Goal: Transaction & Acquisition: Obtain resource

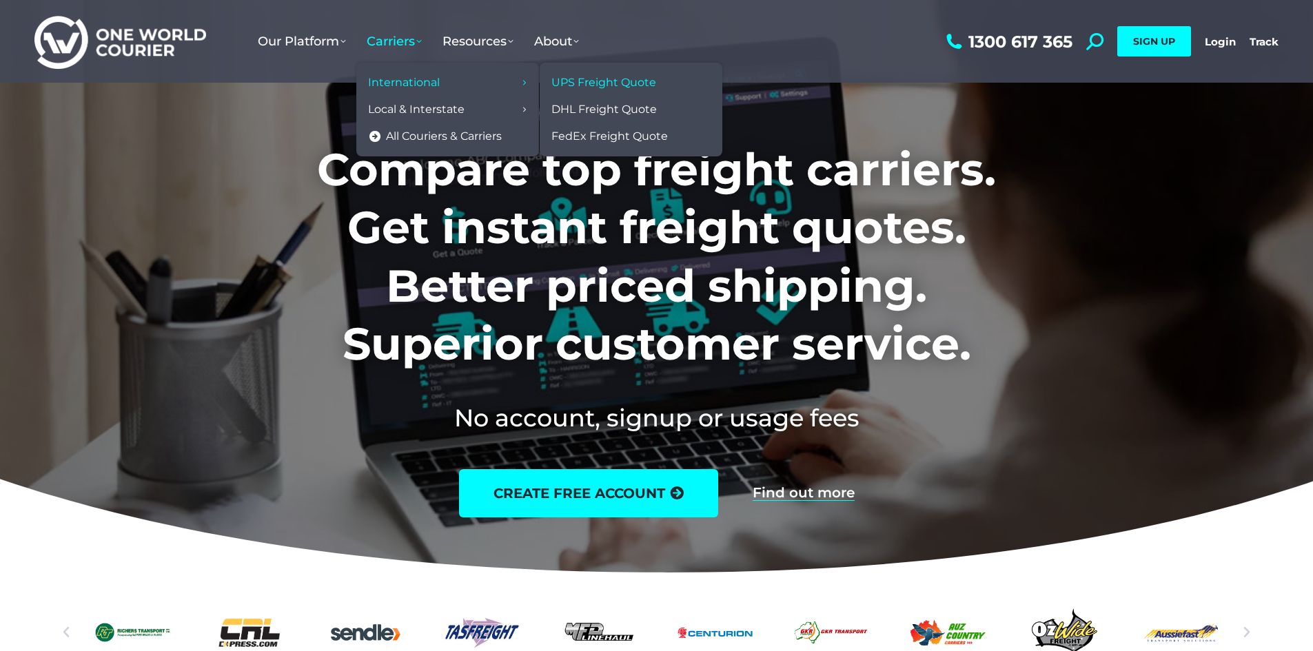
click at [588, 81] on span "UPS Freight Quote" at bounding box center [603, 83] width 105 height 14
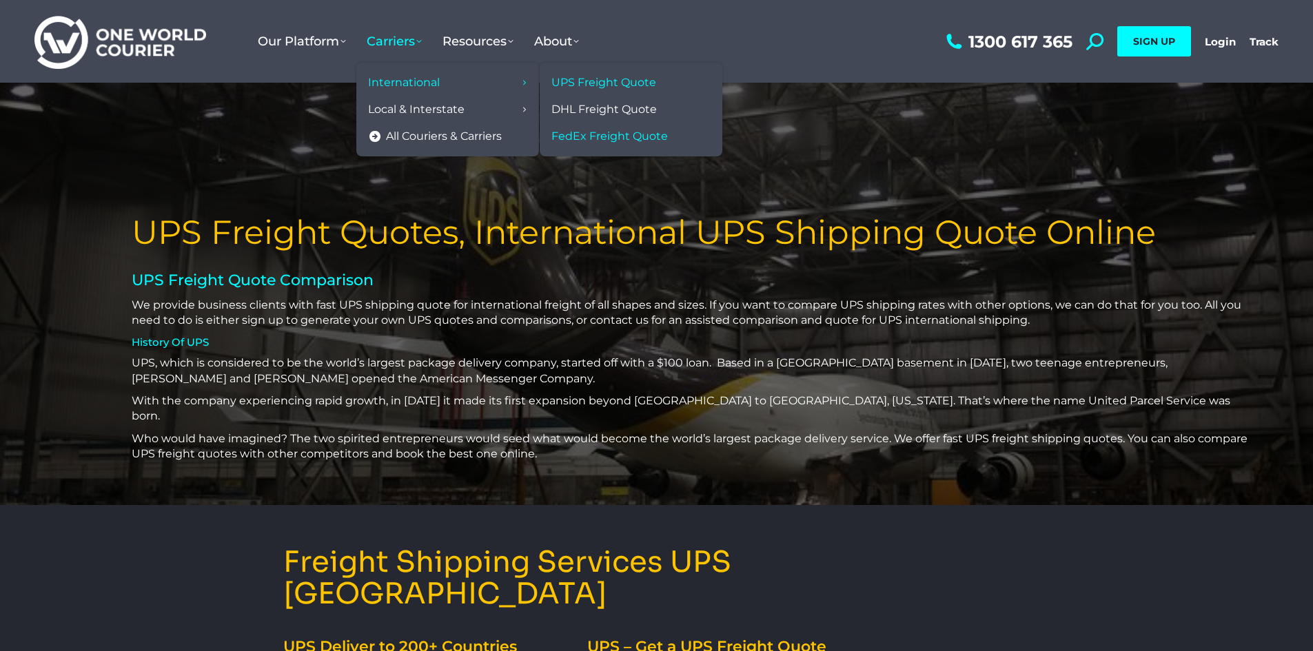
click at [576, 139] on span "FedEx Freight Quote" at bounding box center [609, 137] width 116 height 14
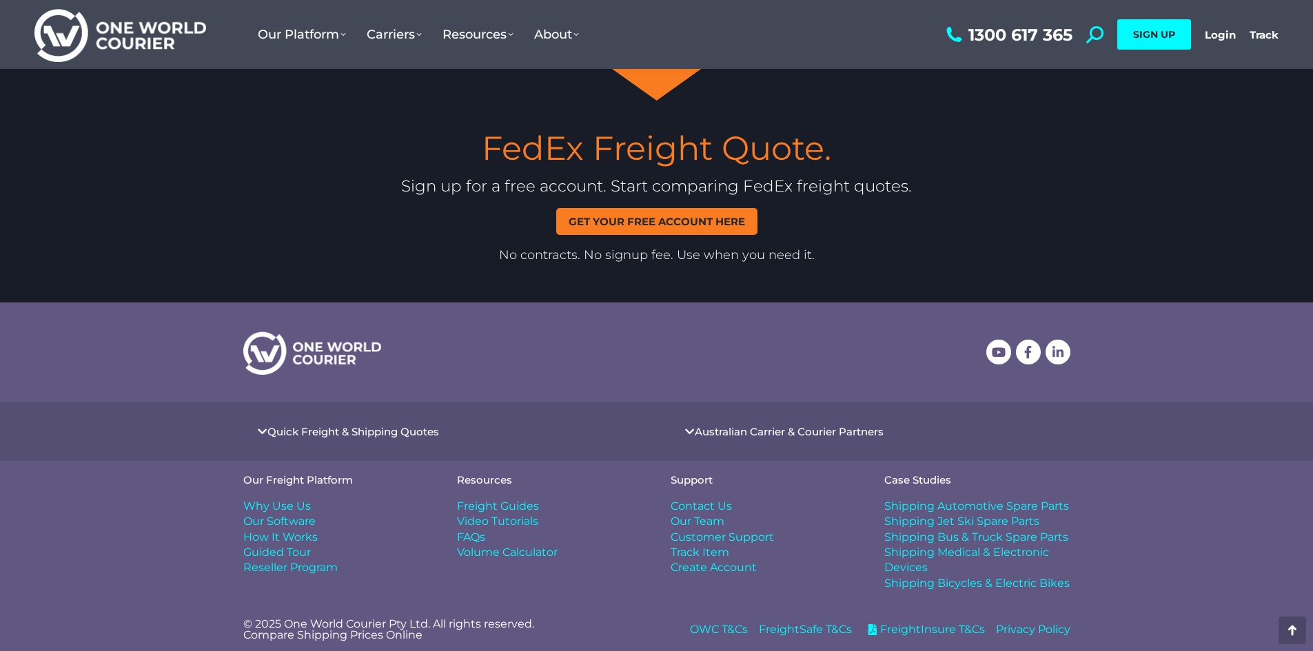
scroll to position [2373, 0]
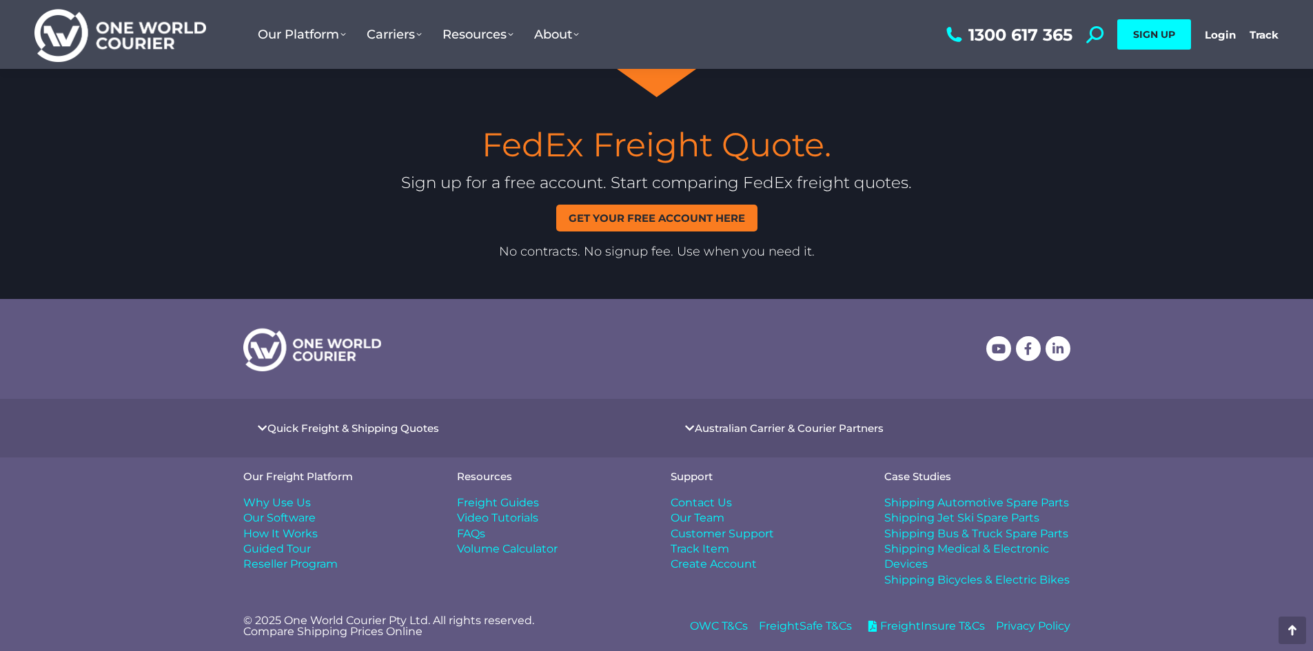
click at [614, 225] on link "Get your free account here" at bounding box center [656, 218] width 201 height 27
